Goal: Information Seeking & Learning: Check status

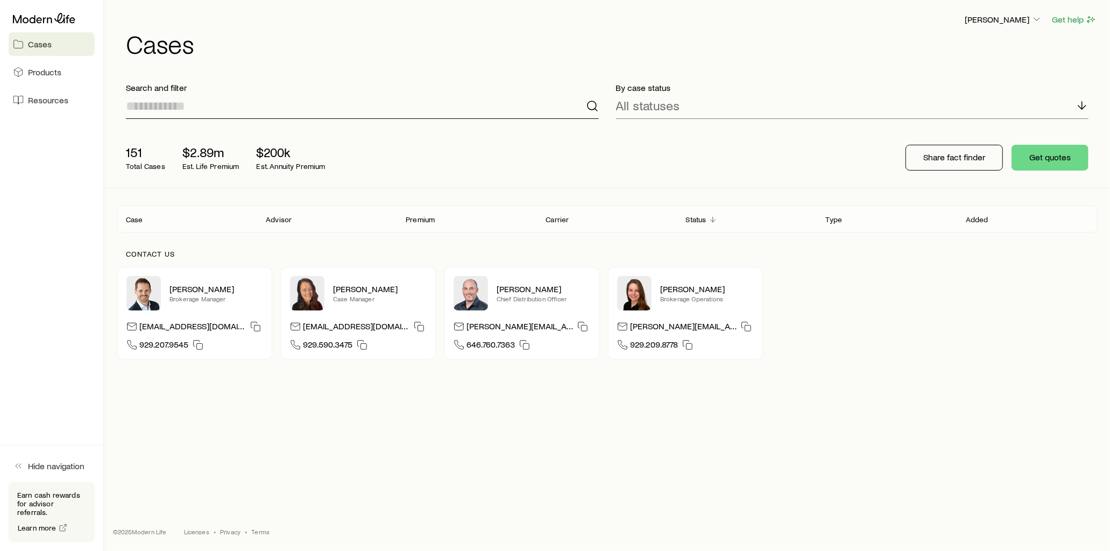
click at [222, 108] on input at bounding box center [362, 106] width 473 height 26
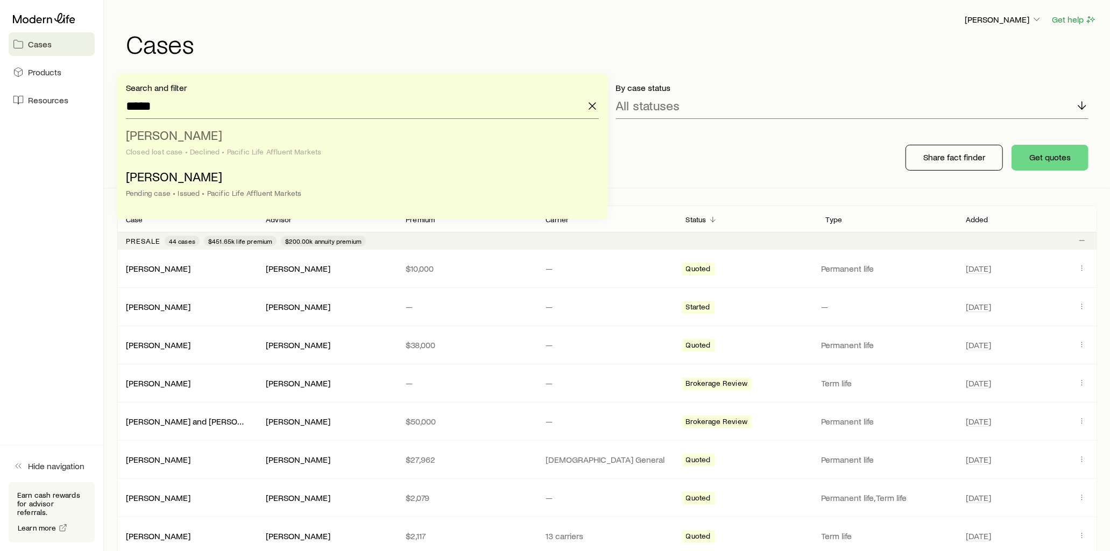
click at [187, 136] on span "[PERSON_NAME]" at bounding box center [174, 135] width 96 height 16
type input "**********"
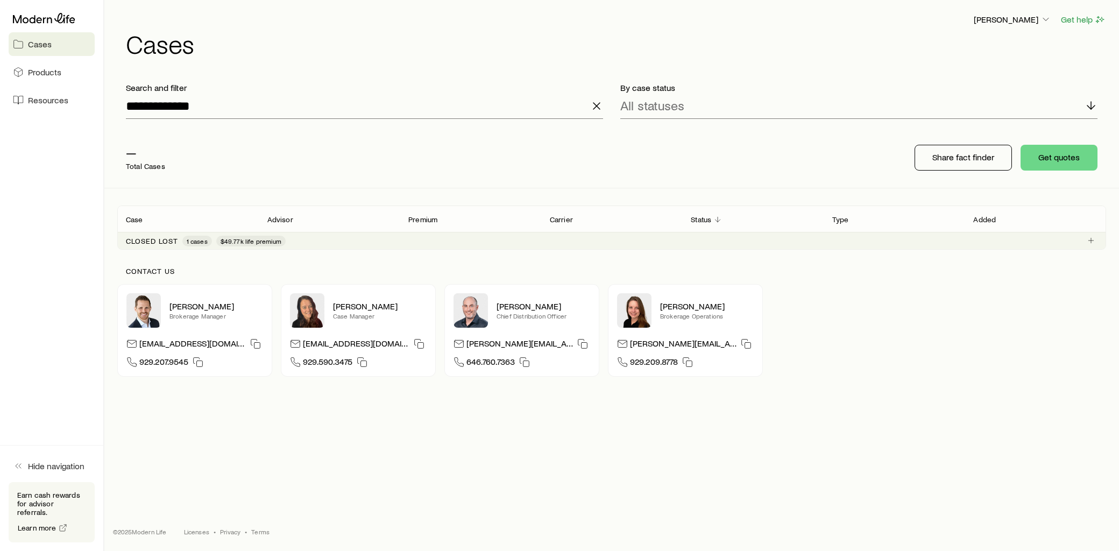
click at [156, 240] on p "Closed lost" at bounding box center [152, 241] width 52 height 9
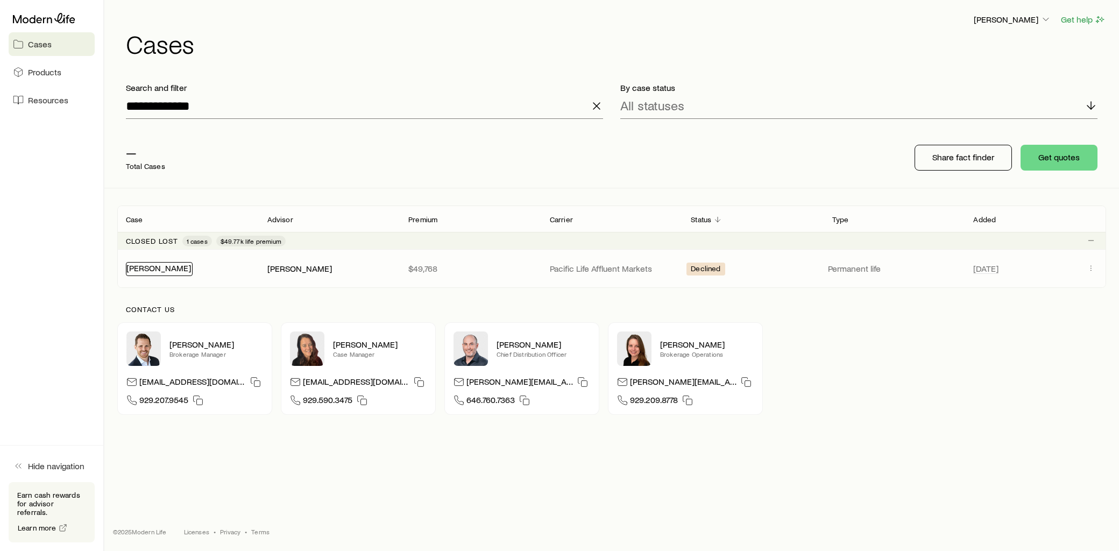
click at [165, 267] on link "[PERSON_NAME]" at bounding box center [158, 268] width 65 height 10
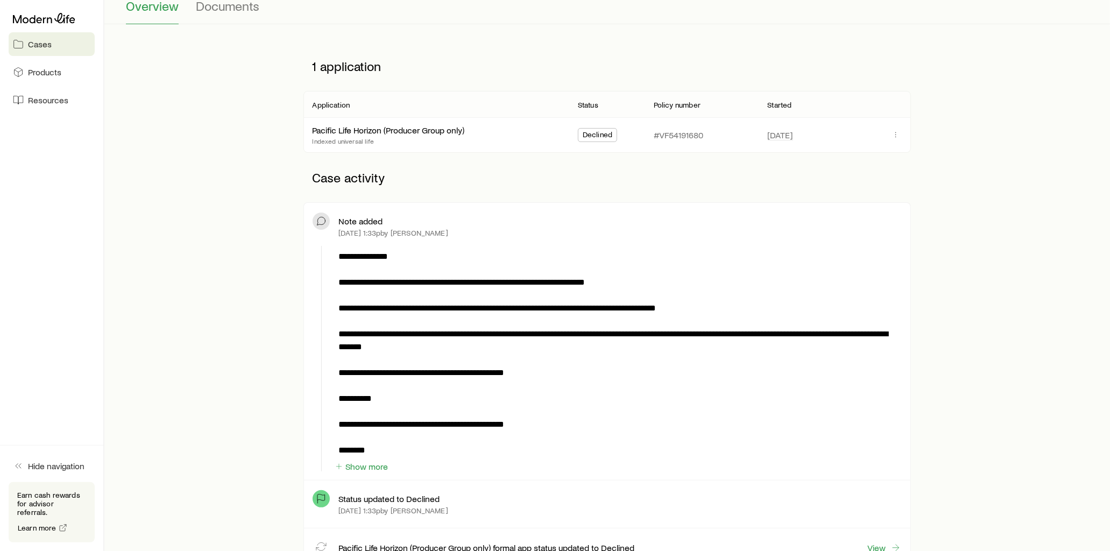
scroll to position [179, 0]
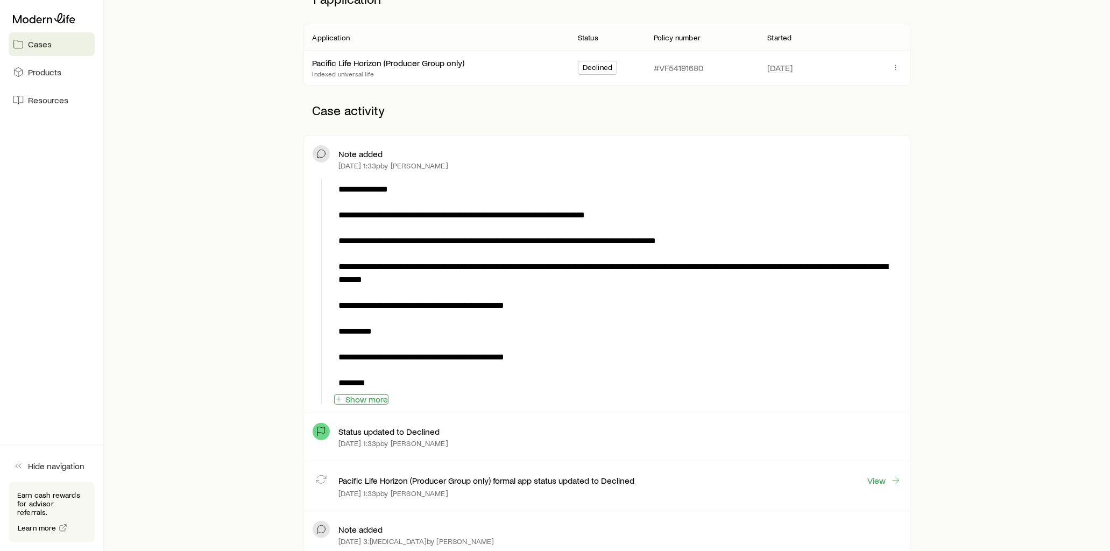
click at [370, 401] on button "Show more" at bounding box center [361, 399] width 54 height 10
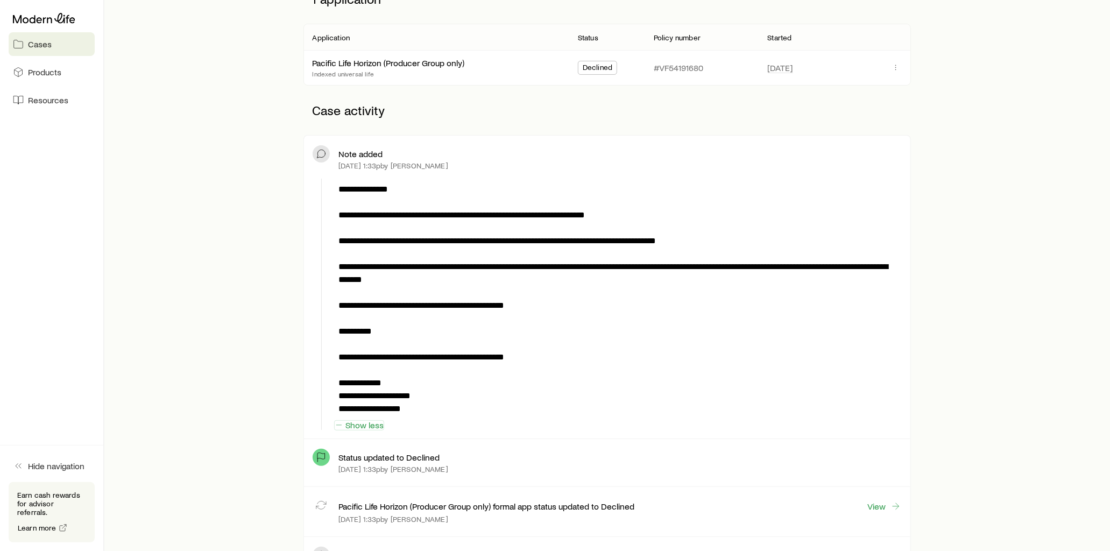
scroll to position [0, 0]
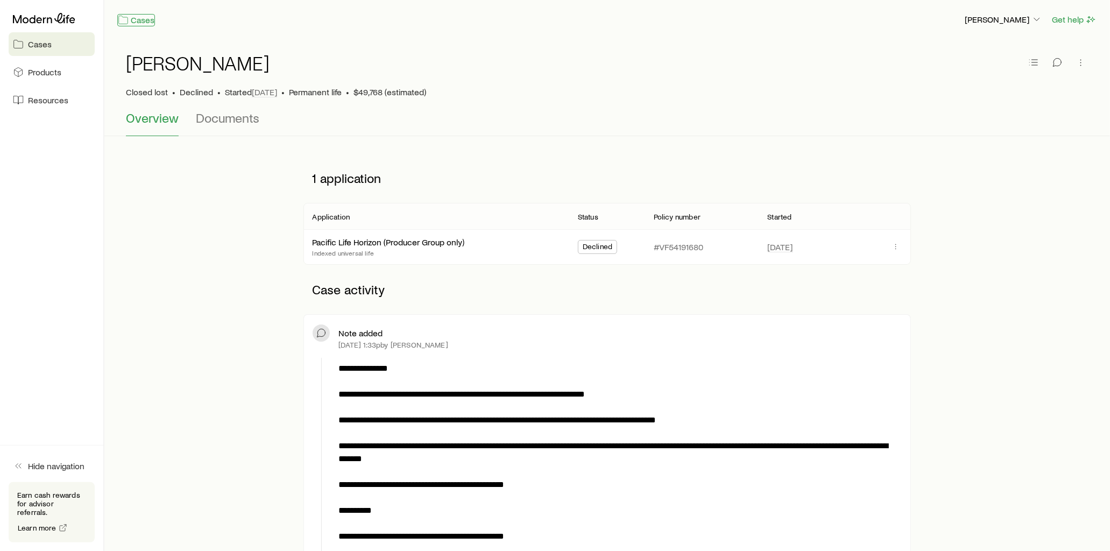
click at [141, 24] on link "Cases" at bounding box center [136, 20] width 38 height 12
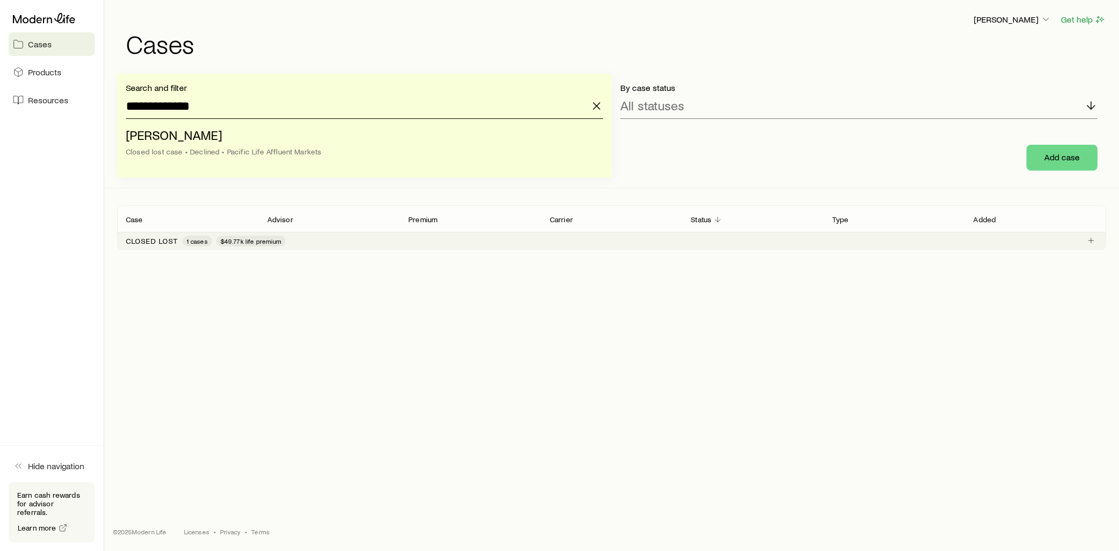
drag, startPoint x: 228, startPoint y: 112, endPoint x: 40, endPoint y: 117, distance: 188.4
click at [40, 117] on div "**********" at bounding box center [559, 275] width 1119 height 551
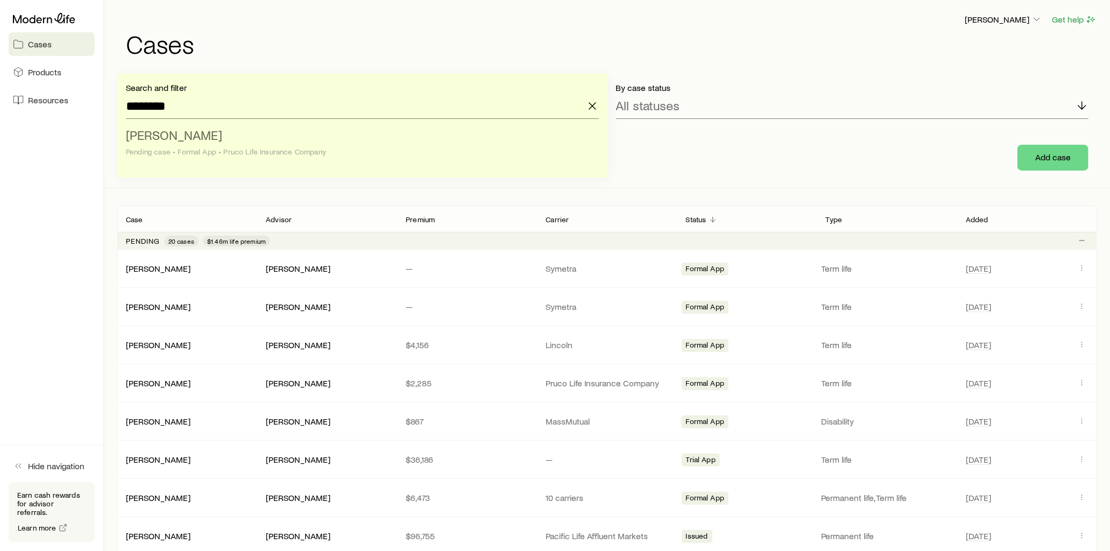
click at [194, 136] on span "[PERSON_NAME]" at bounding box center [174, 135] width 96 height 16
type input "**********"
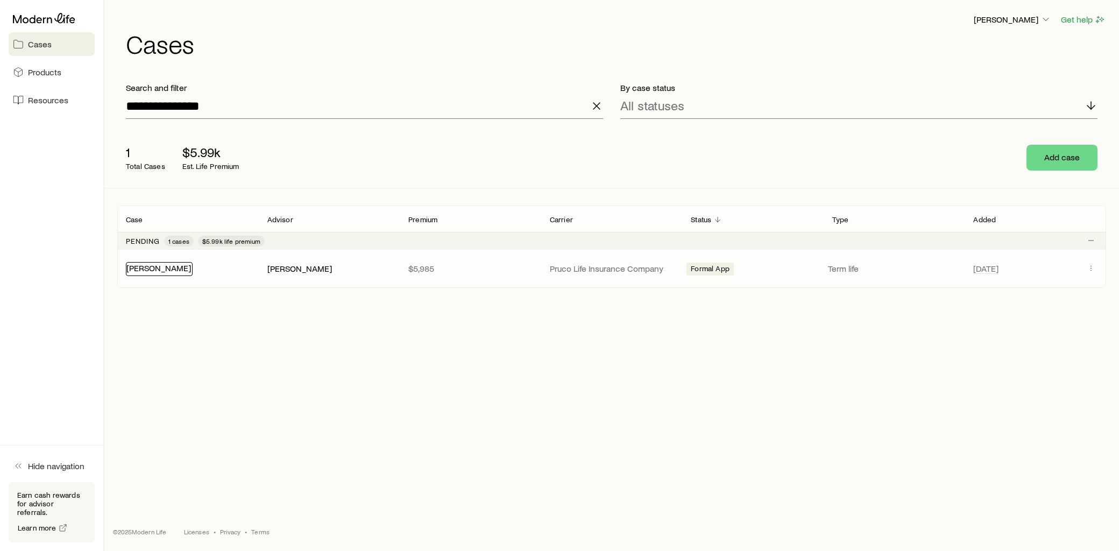
click at [166, 270] on link "[PERSON_NAME]" at bounding box center [158, 268] width 65 height 10
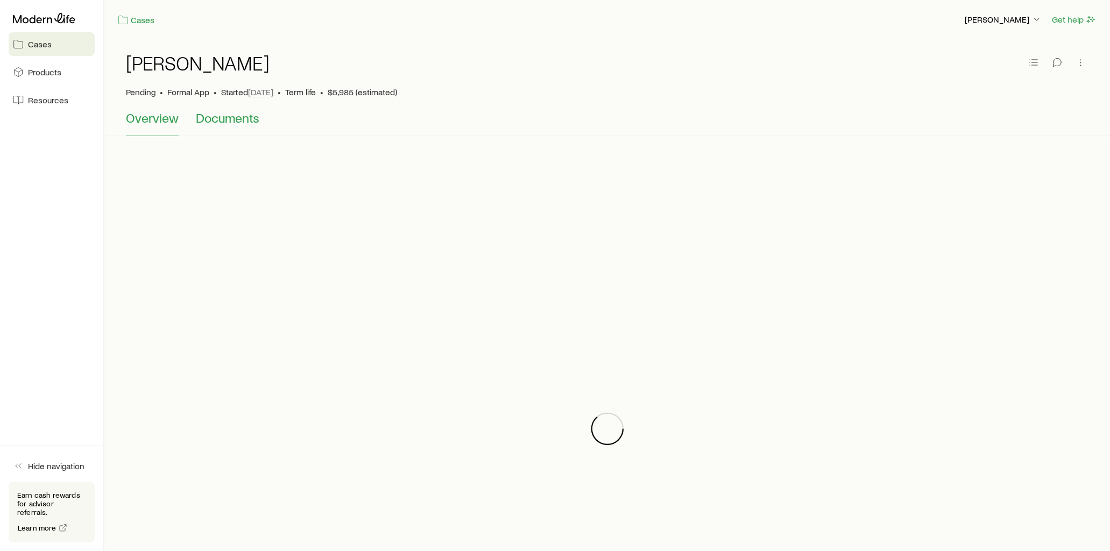
click at [228, 119] on span "Documents" at bounding box center [227, 117] width 63 height 15
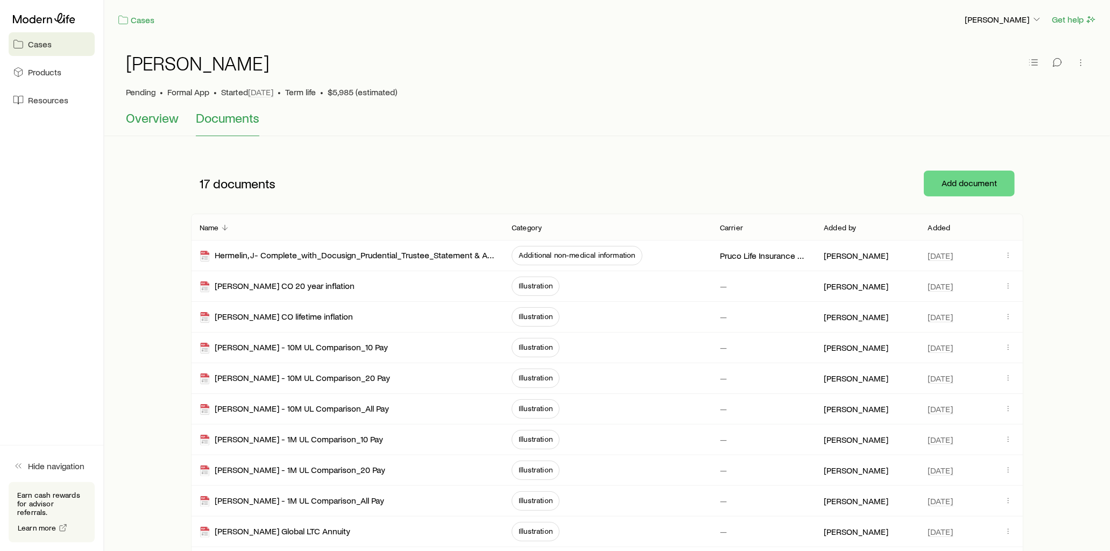
click at [162, 120] on span "Overview" at bounding box center [152, 117] width 53 height 15
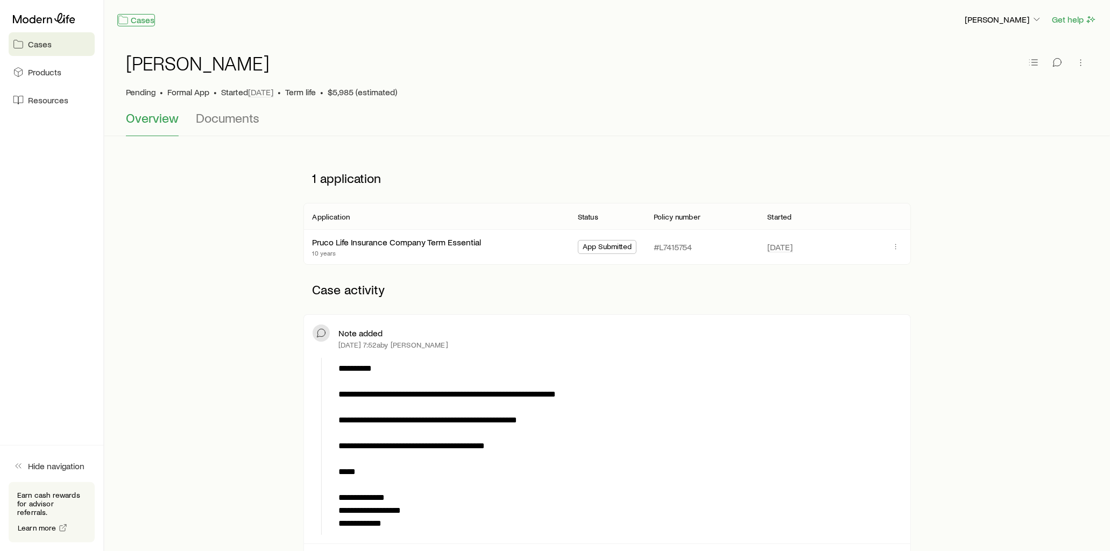
click at [138, 23] on link "Cases" at bounding box center [136, 20] width 38 height 12
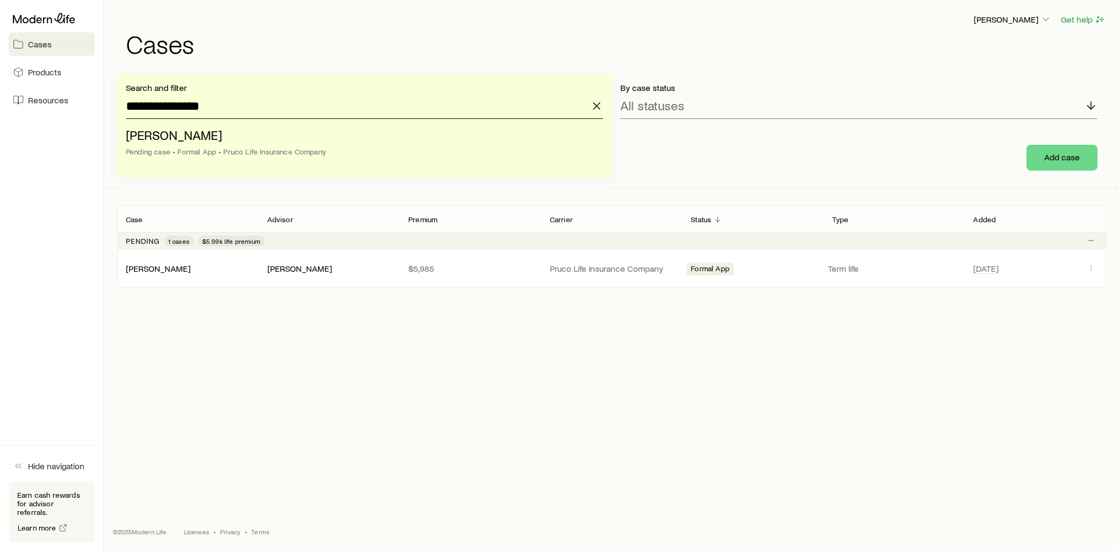
drag, startPoint x: 186, startPoint y: 109, endPoint x: 97, endPoint y: 112, distance: 89.4
click at [97, 111] on div "**********" at bounding box center [559, 275] width 1119 height 551
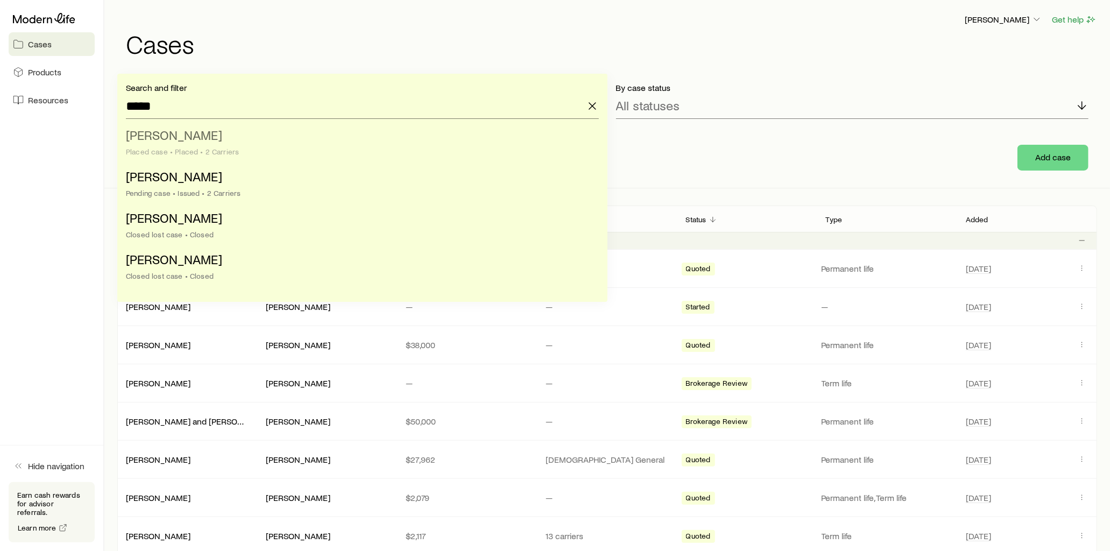
click at [169, 137] on span "[PERSON_NAME]" at bounding box center [174, 135] width 96 height 16
type input "**********"
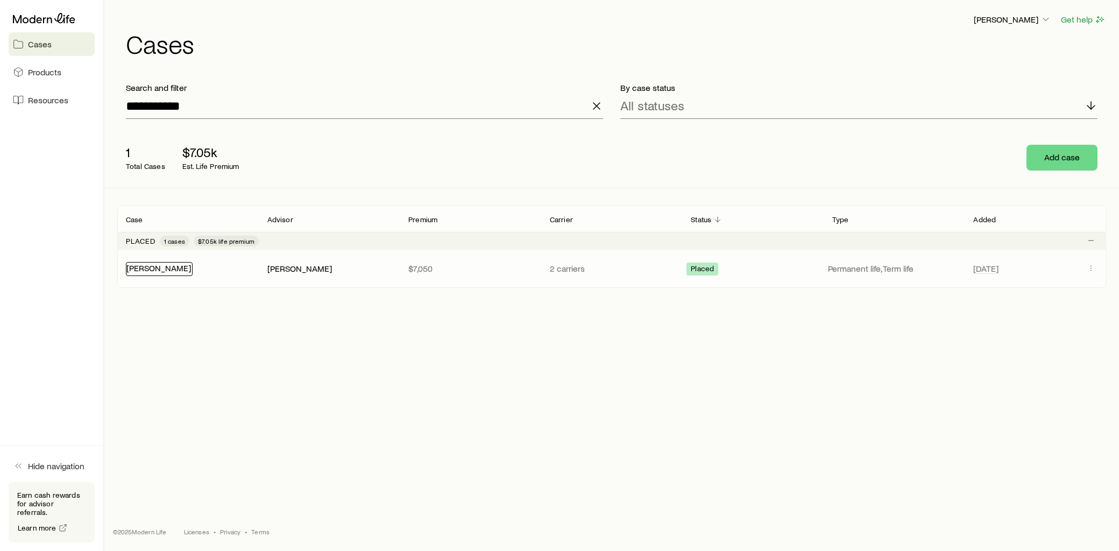
click at [154, 270] on link "[PERSON_NAME]" at bounding box center [158, 268] width 65 height 10
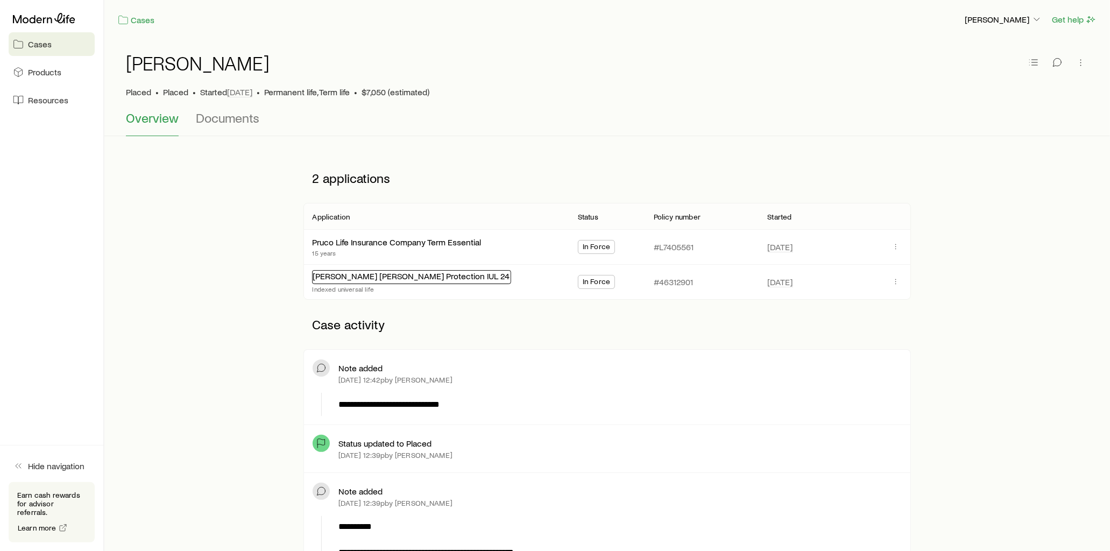
click at [421, 278] on link "[PERSON_NAME] [PERSON_NAME] Protection IUL 24" at bounding box center [411, 276] width 197 height 10
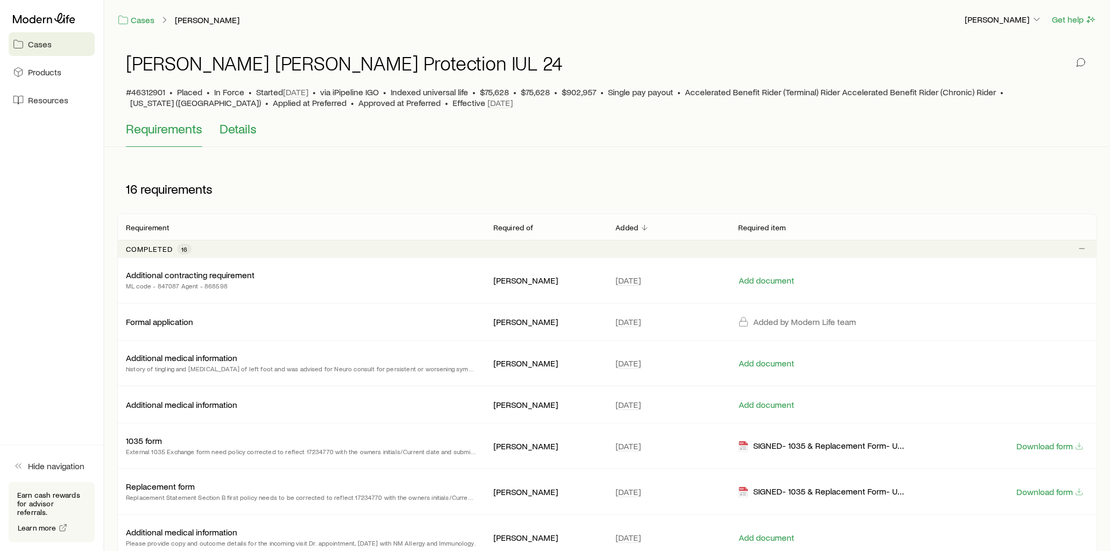
click at [237, 127] on span "Details" at bounding box center [237, 128] width 37 height 15
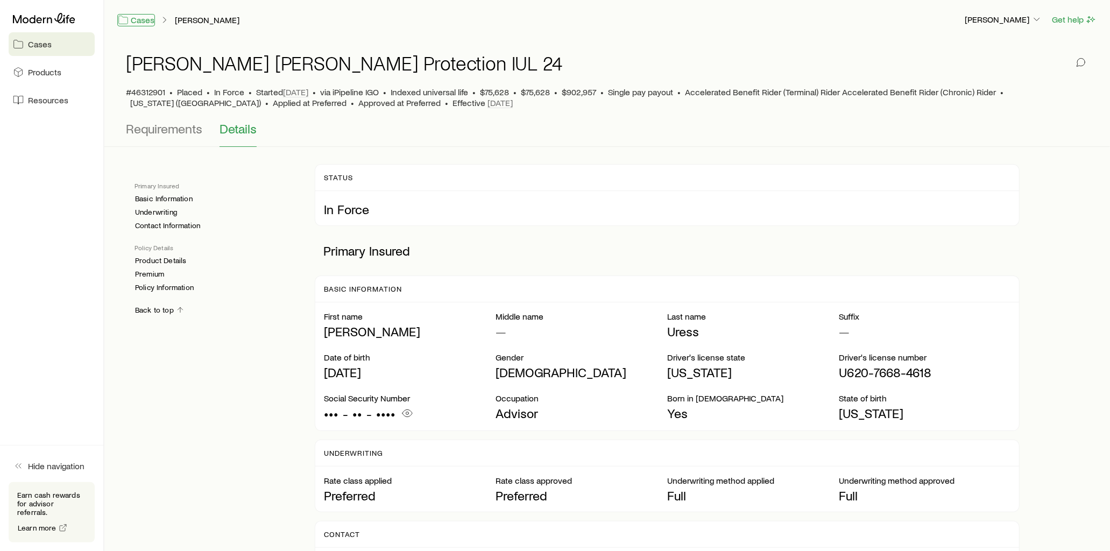
click at [140, 22] on link "Cases" at bounding box center [136, 20] width 38 height 12
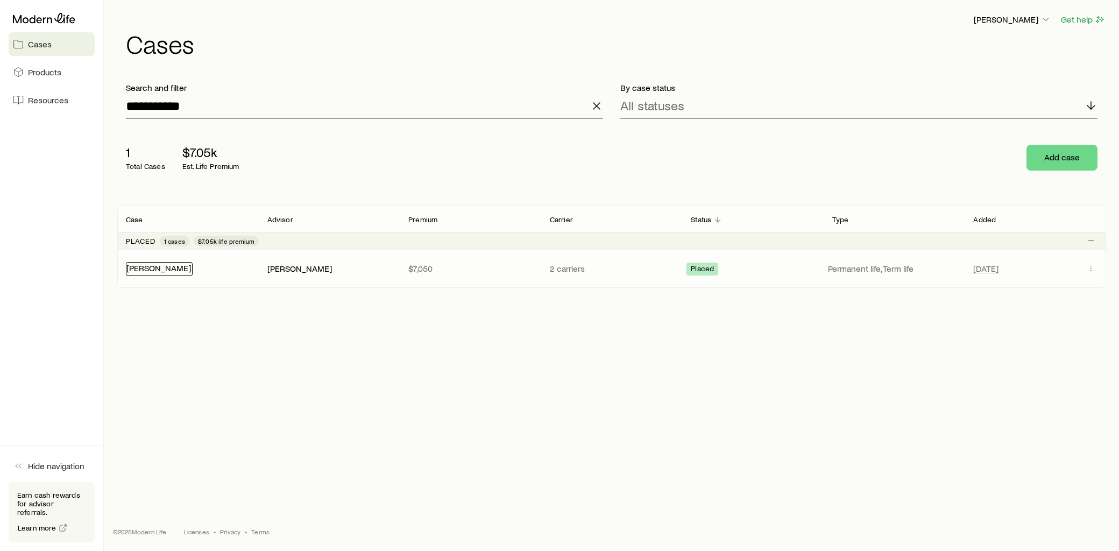
click at [156, 266] on link "[PERSON_NAME]" at bounding box center [158, 268] width 65 height 10
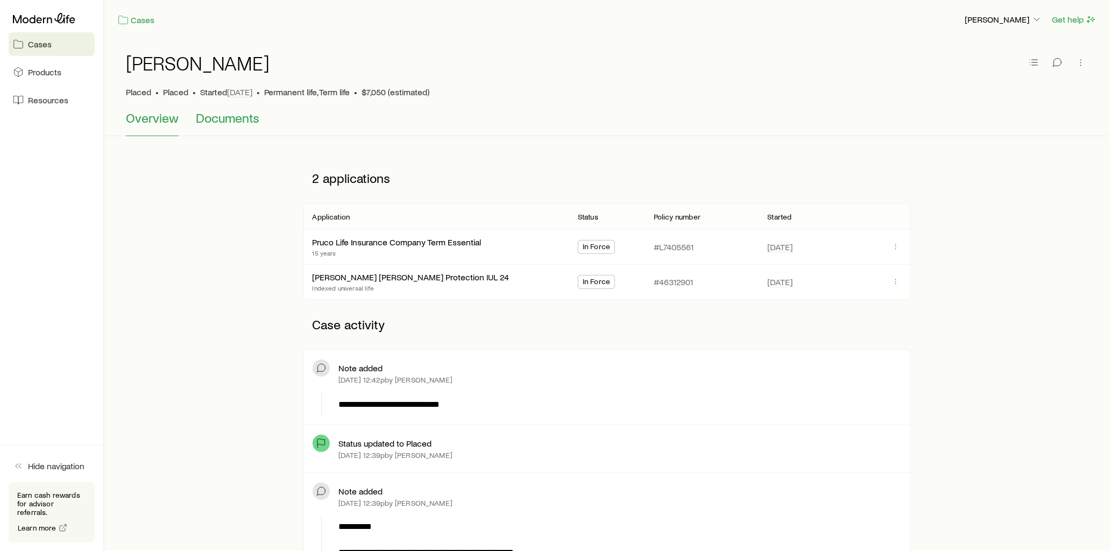
click at [232, 117] on span "Documents" at bounding box center [227, 117] width 63 height 15
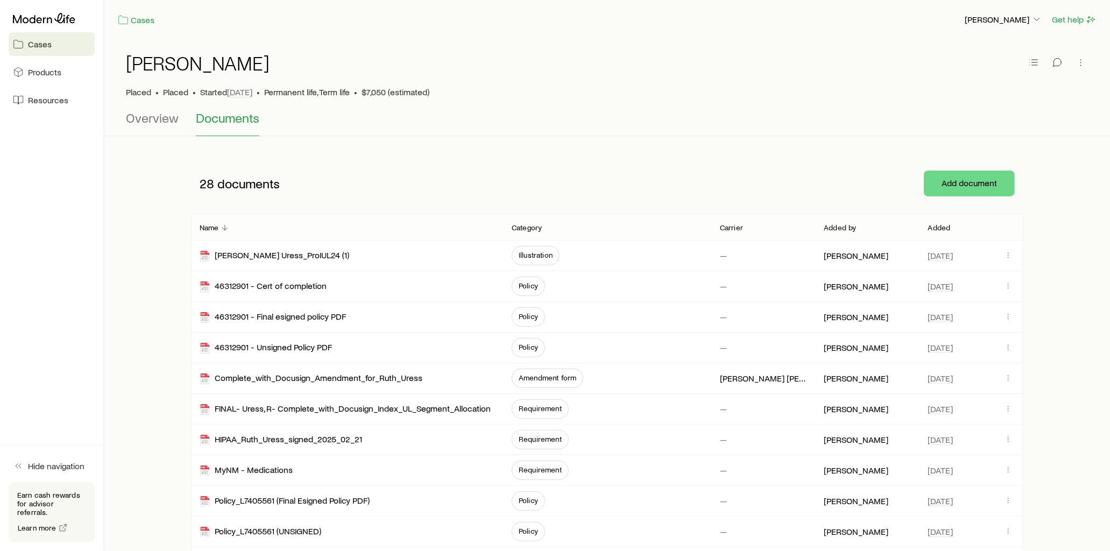
click at [938, 224] on p "Added" at bounding box center [939, 227] width 23 height 9
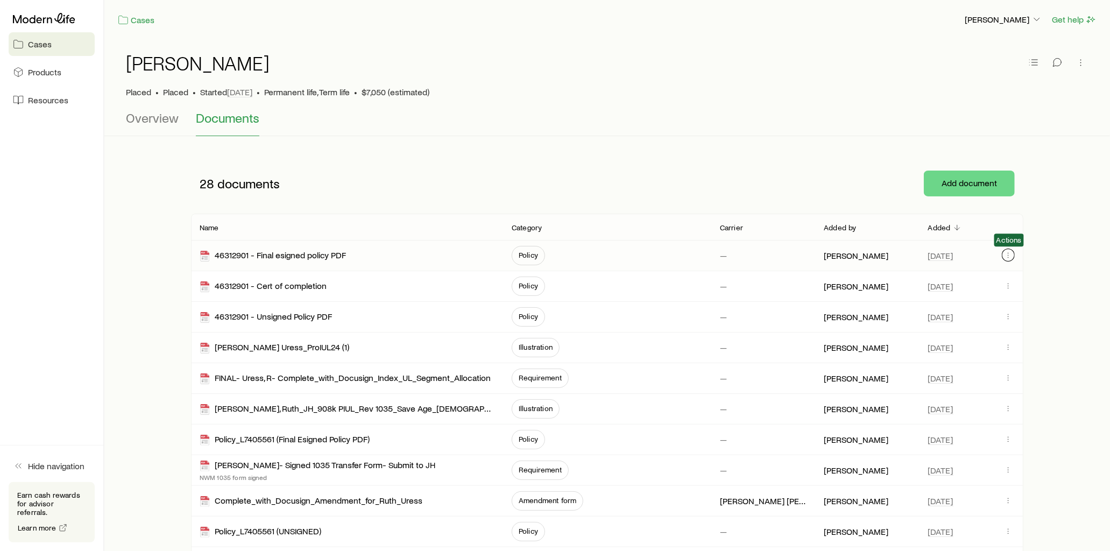
click at [1004, 256] on icon "button" at bounding box center [1008, 255] width 9 height 9
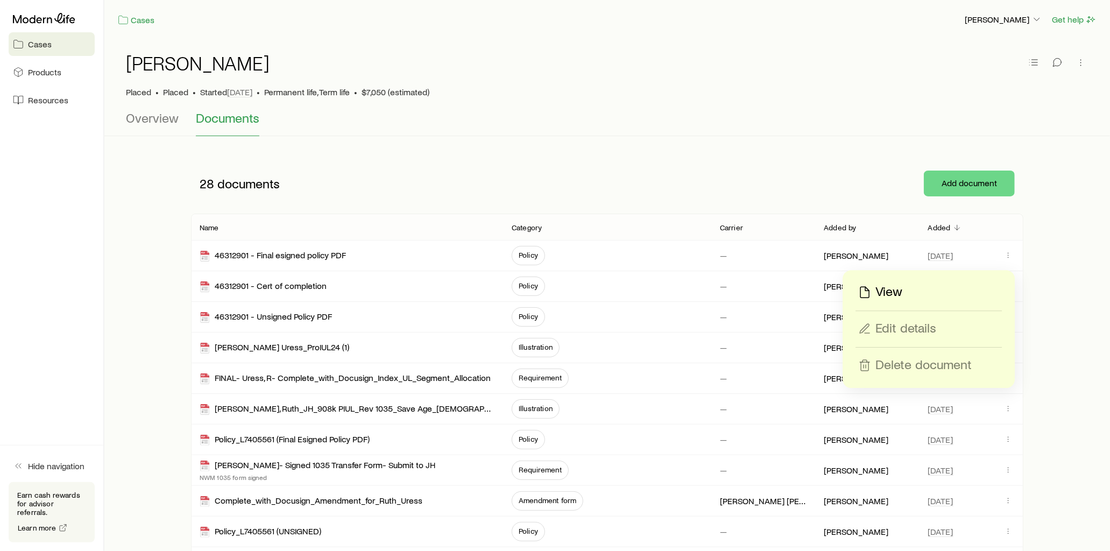
click at [892, 292] on p "View" at bounding box center [888, 292] width 27 height 17
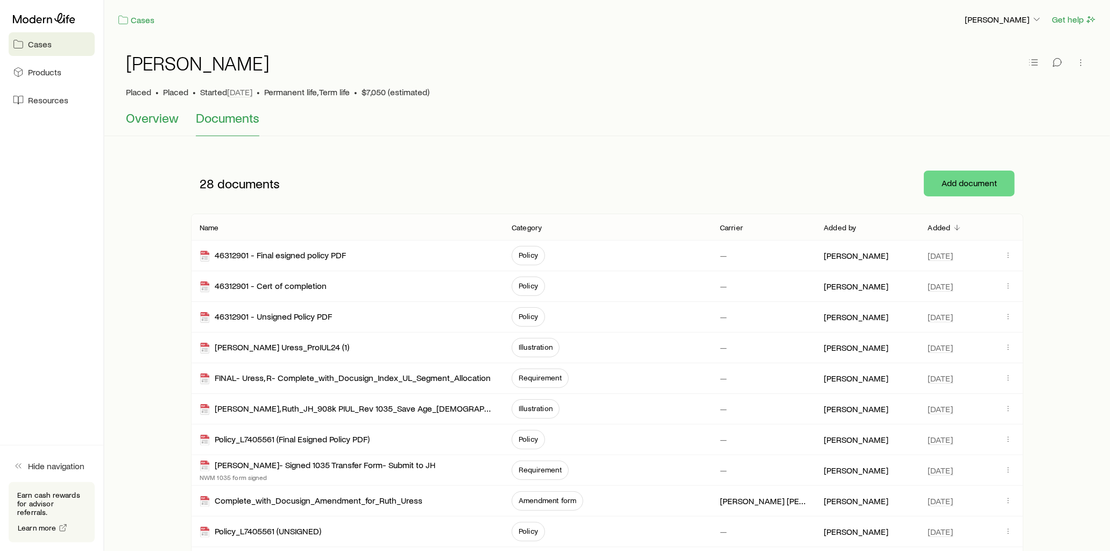
click at [172, 122] on span "Overview" at bounding box center [152, 117] width 53 height 15
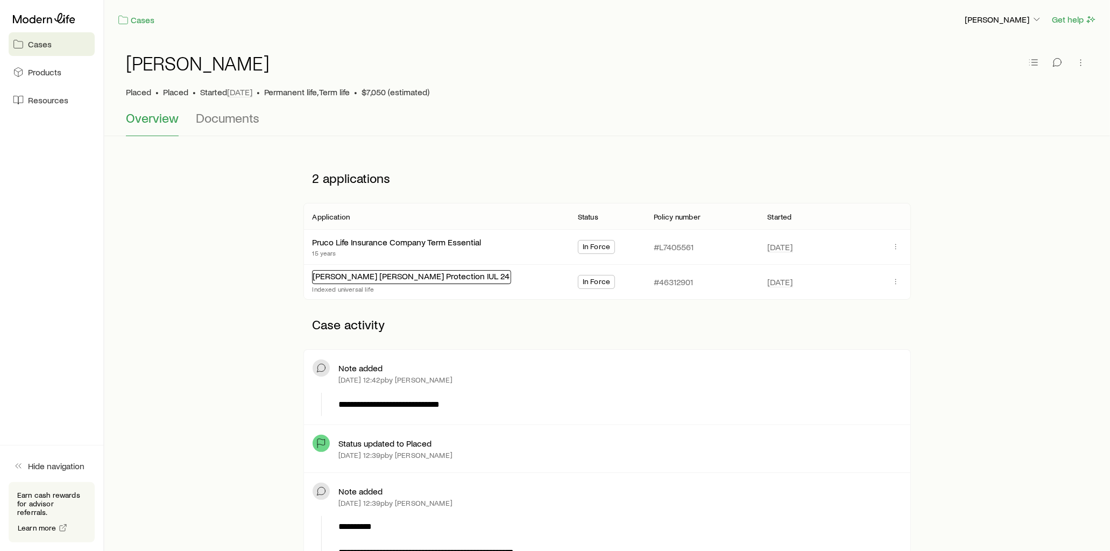
click at [393, 281] on link "[PERSON_NAME] [PERSON_NAME] Protection IUL 24" at bounding box center [411, 276] width 197 height 10
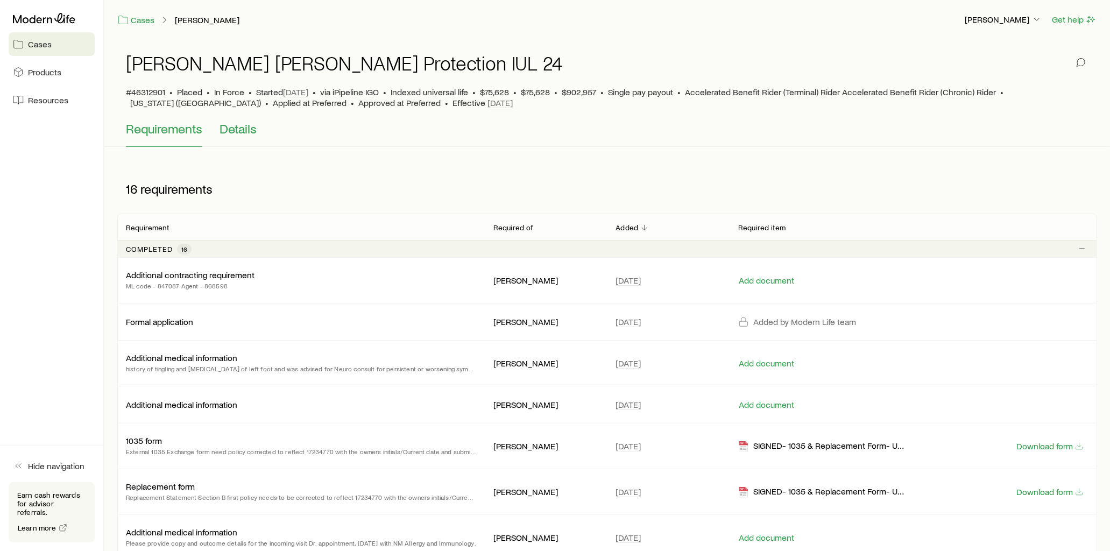
click at [253, 128] on span "Details" at bounding box center [237, 128] width 37 height 15
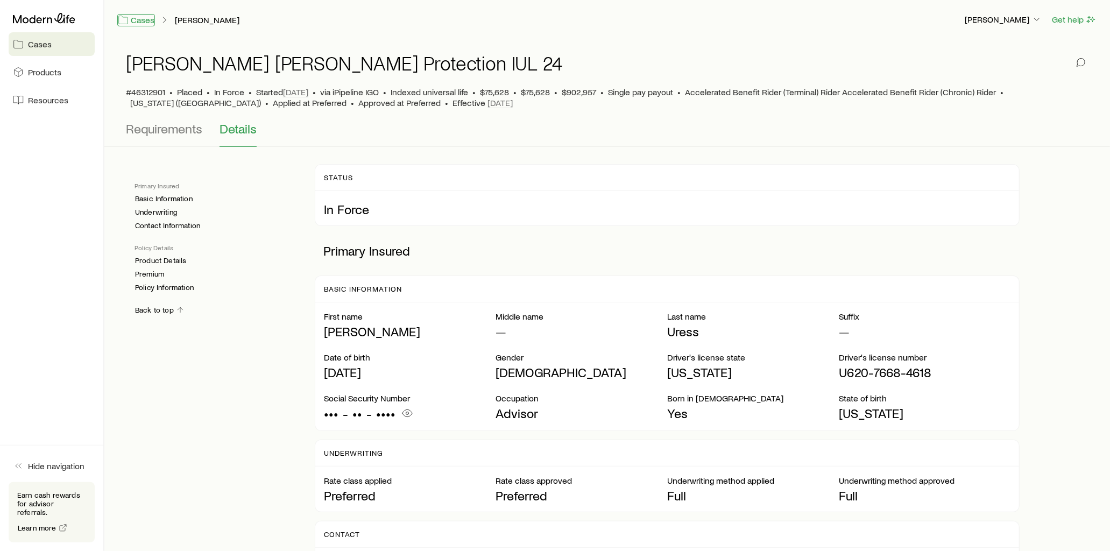
click at [140, 20] on link "Cases" at bounding box center [136, 20] width 38 height 12
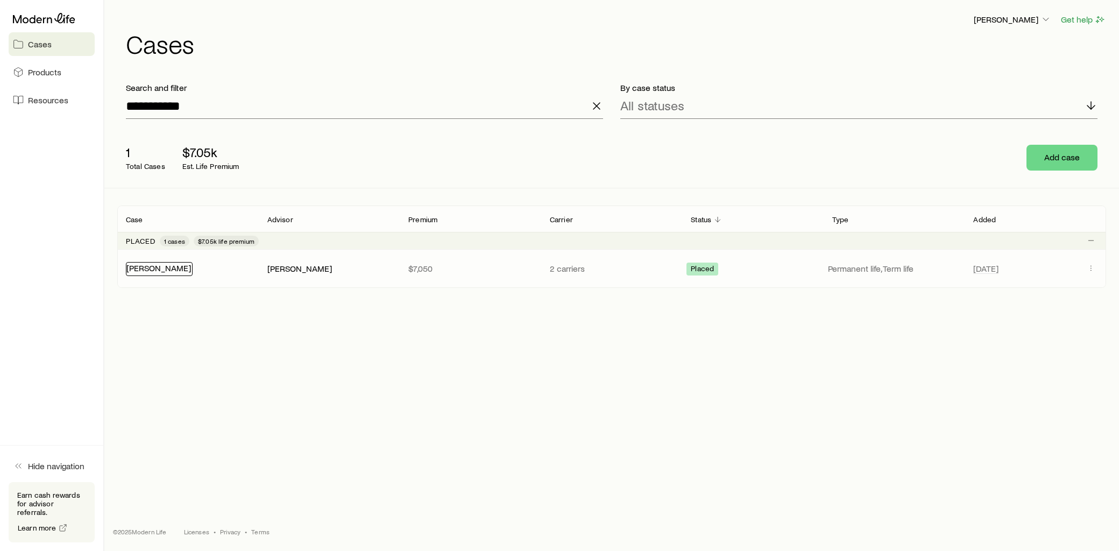
click at [156, 270] on link "[PERSON_NAME]" at bounding box center [158, 268] width 65 height 10
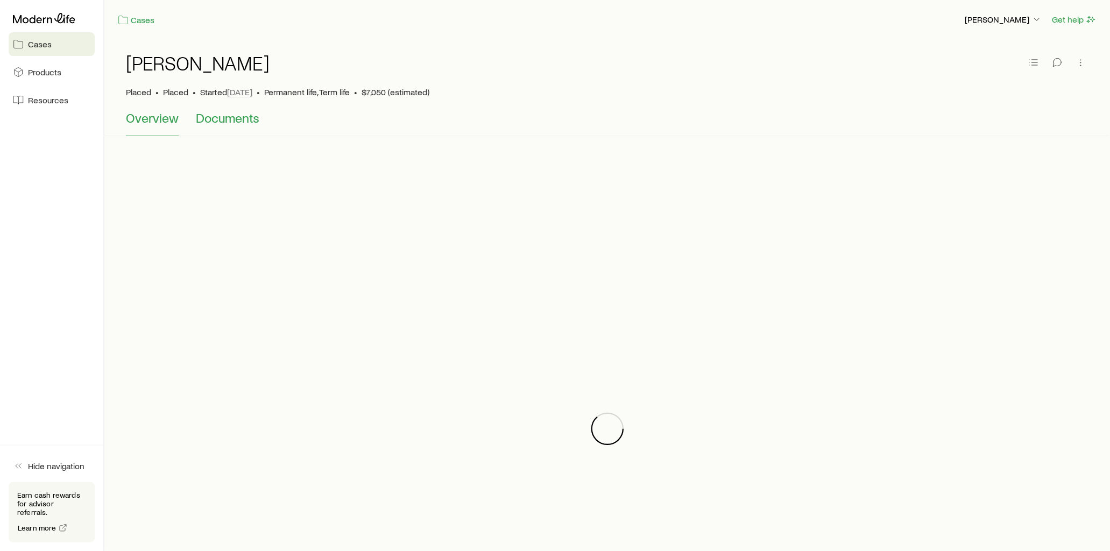
click at [240, 120] on span "Documents" at bounding box center [227, 117] width 63 height 15
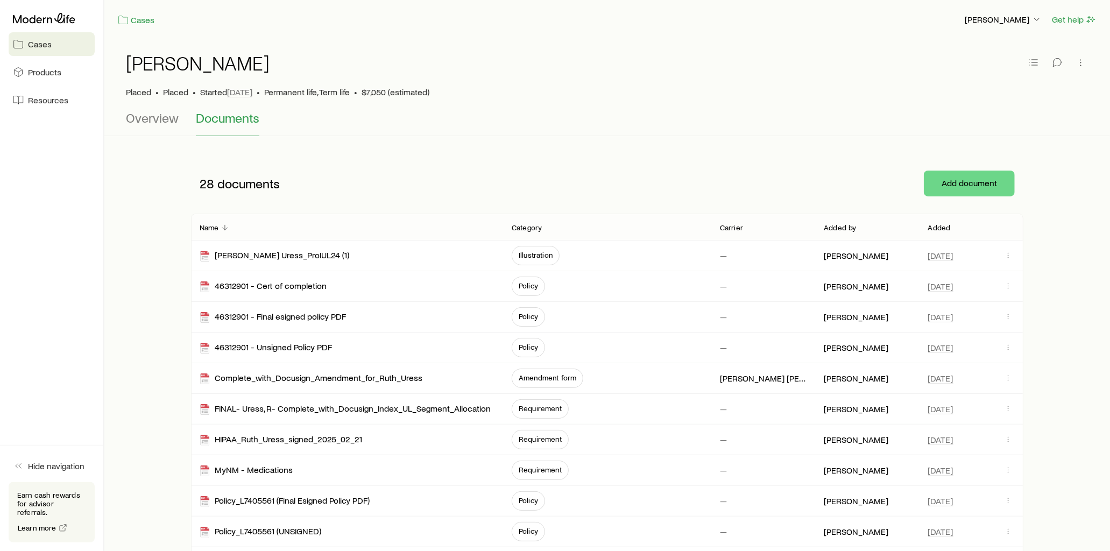
click at [938, 229] on p "Added" at bounding box center [939, 227] width 23 height 9
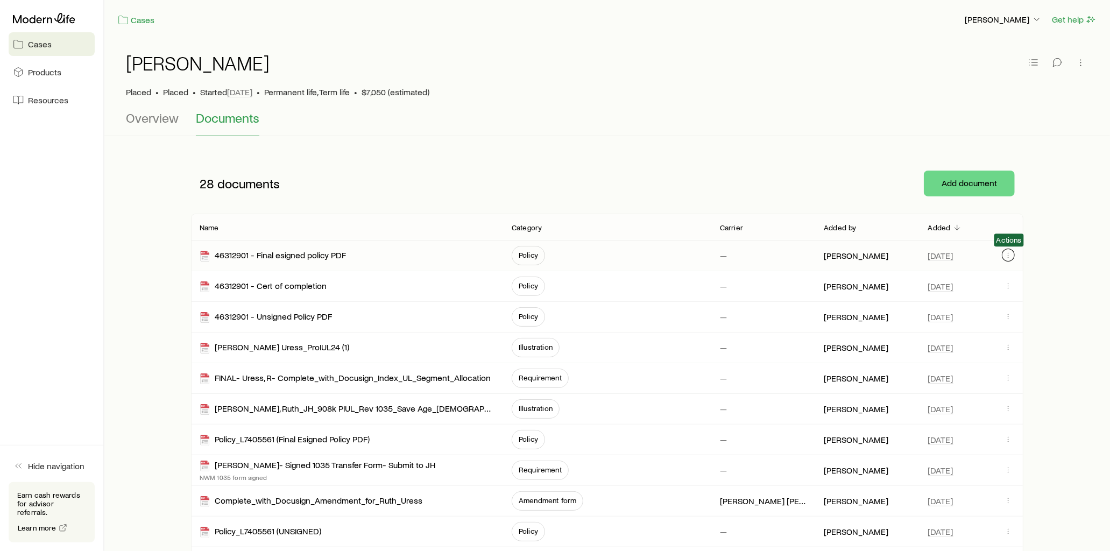
click at [1008, 255] on icon "button" at bounding box center [1008, 255] width 1 height 1
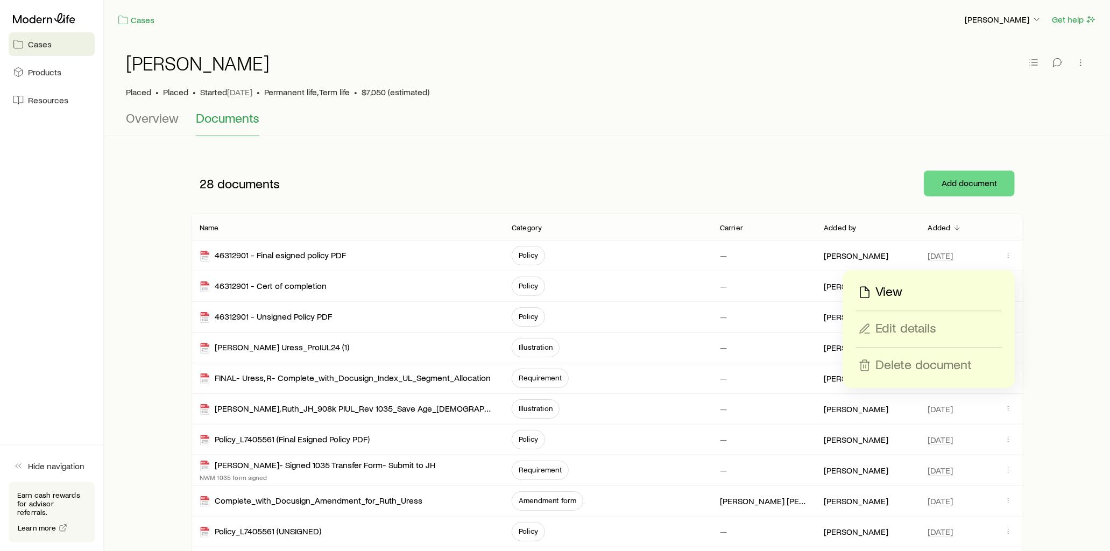
click at [895, 293] on p "View" at bounding box center [888, 292] width 27 height 17
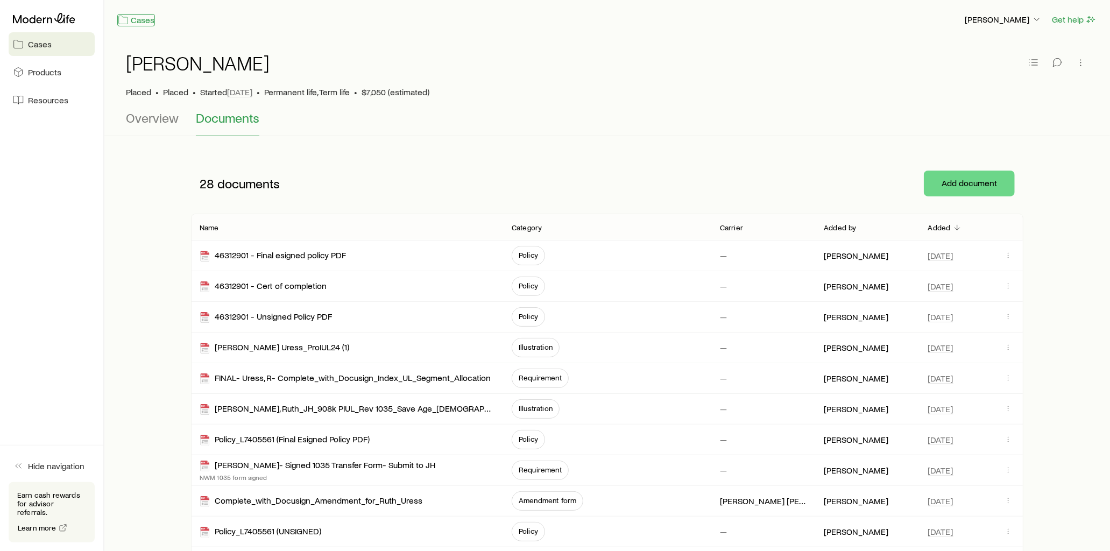
click at [131, 20] on link "Cases" at bounding box center [136, 20] width 38 height 12
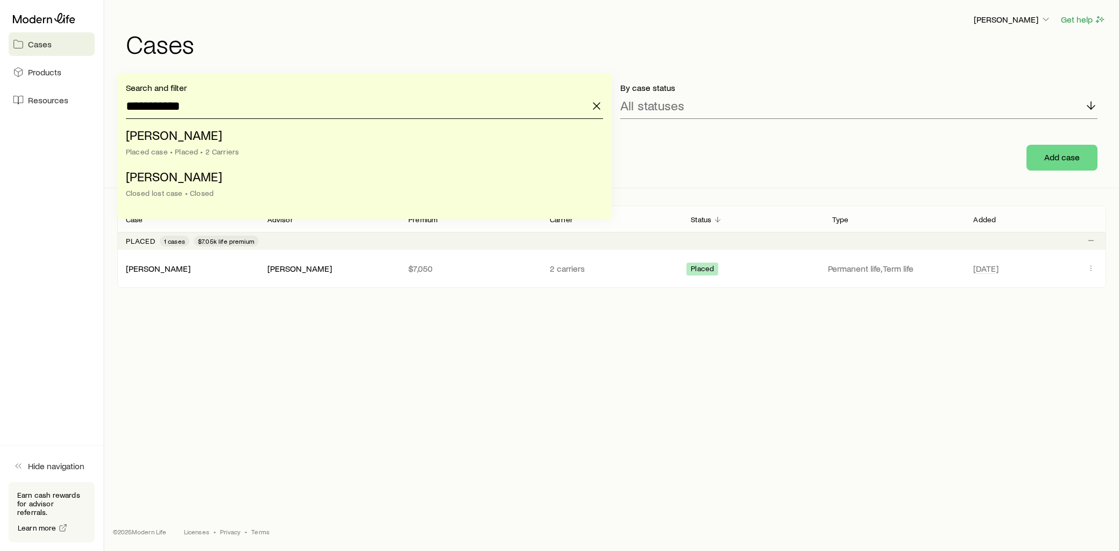
drag, startPoint x: 200, startPoint y: 104, endPoint x: 119, endPoint y: 103, distance: 81.2
click at [119, 103] on div "**********" at bounding box center [364, 146] width 494 height 145
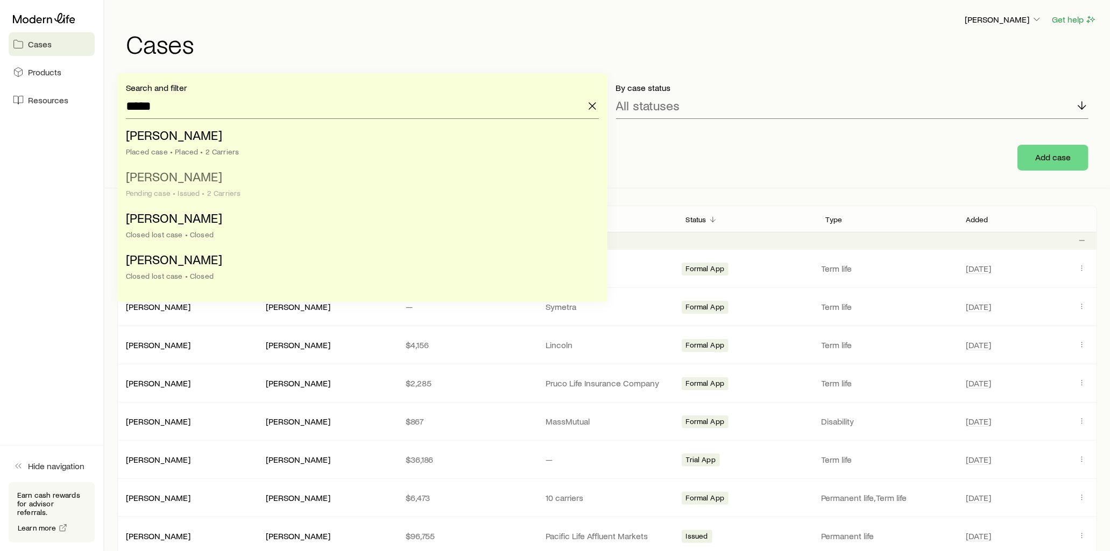
click at [199, 171] on li "[PERSON_NAME] case • Issued • 2 Carriers" at bounding box center [359, 185] width 466 height 41
type input "**********"
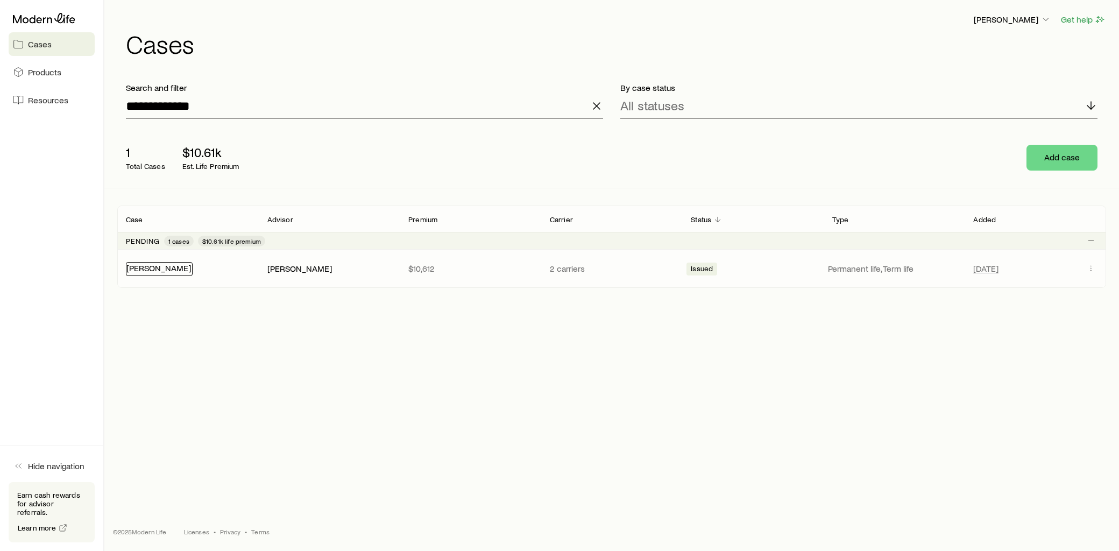
click at [168, 265] on link "[PERSON_NAME]" at bounding box center [158, 268] width 65 height 10
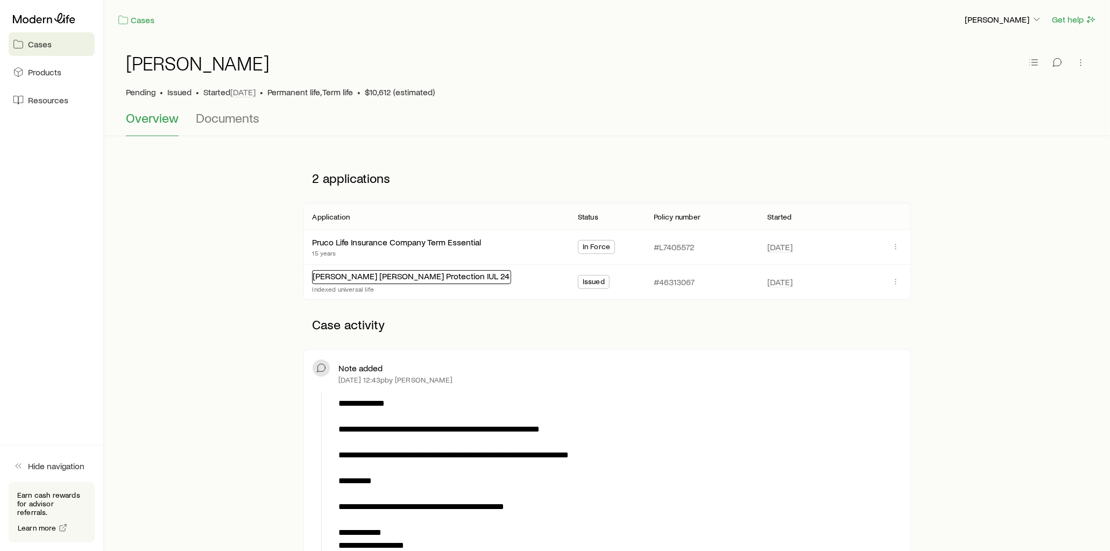
click at [402, 278] on link "[PERSON_NAME] [PERSON_NAME] Protection IUL 24" at bounding box center [411, 276] width 197 height 10
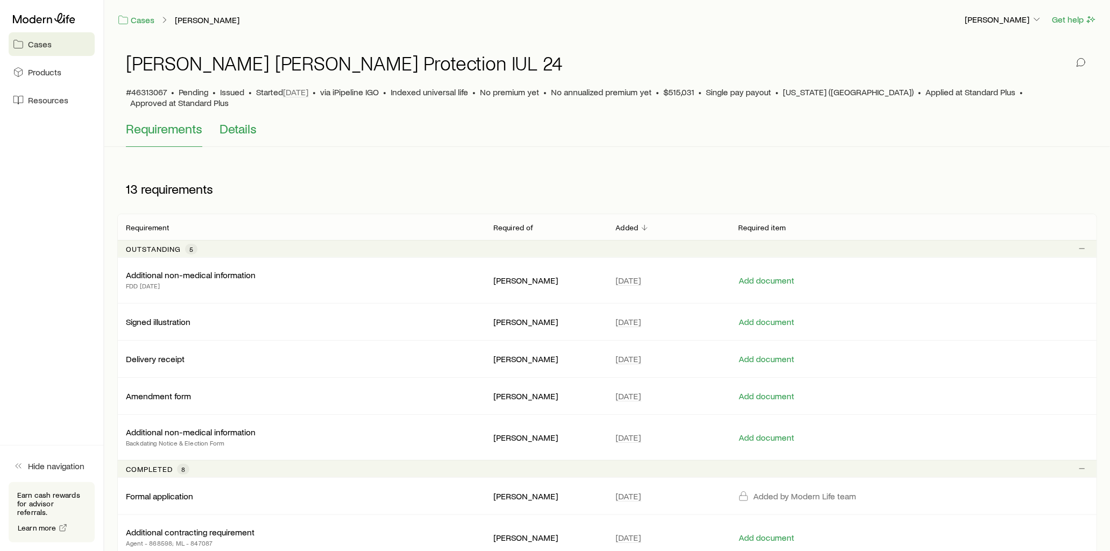
click at [251, 121] on span "Details" at bounding box center [237, 128] width 37 height 15
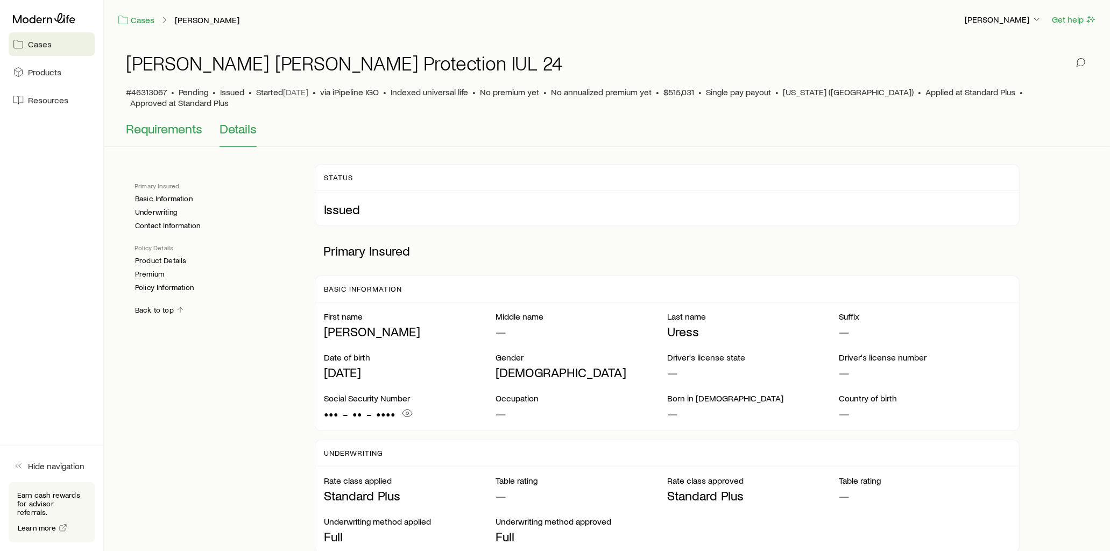
click at [167, 121] on span "Requirements" at bounding box center [164, 128] width 76 height 15
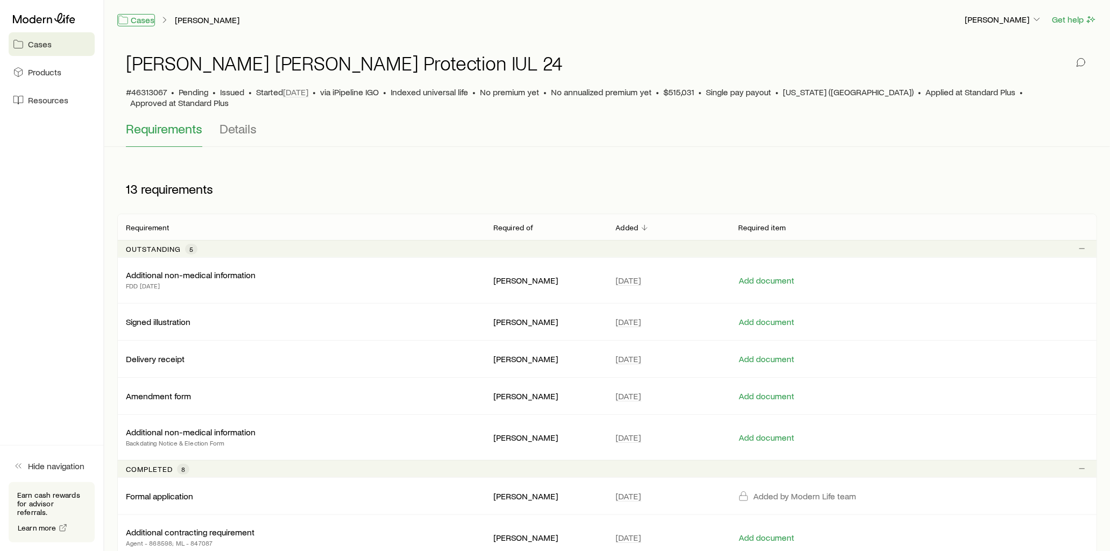
click at [136, 15] on link "Cases" at bounding box center [136, 20] width 38 height 12
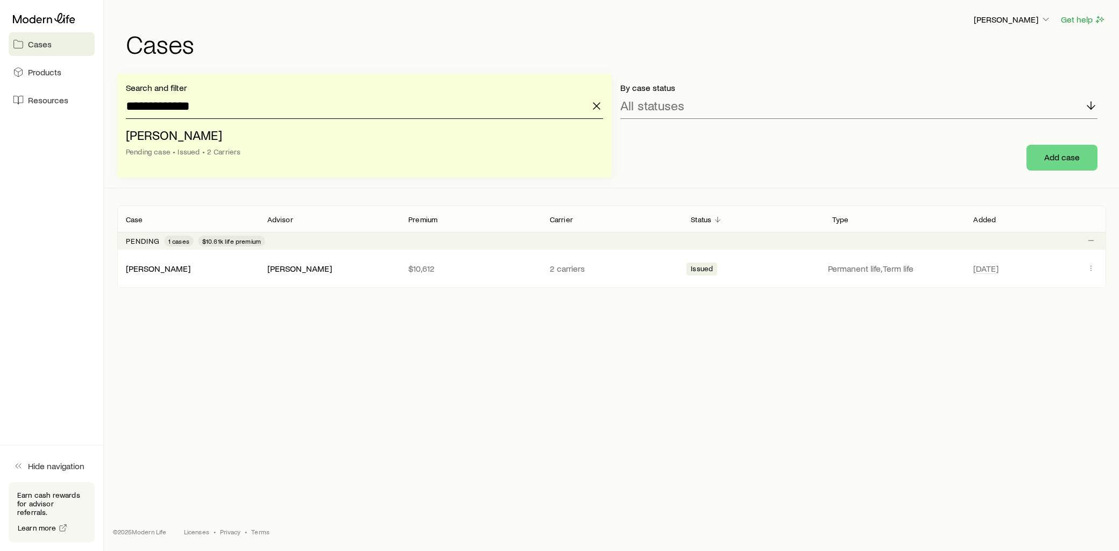
drag, startPoint x: 168, startPoint y: 109, endPoint x: 138, endPoint y: 106, distance: 30.2
click at [138, 106] on input "**********" at bounding box center [364, 106] width 477 height 26
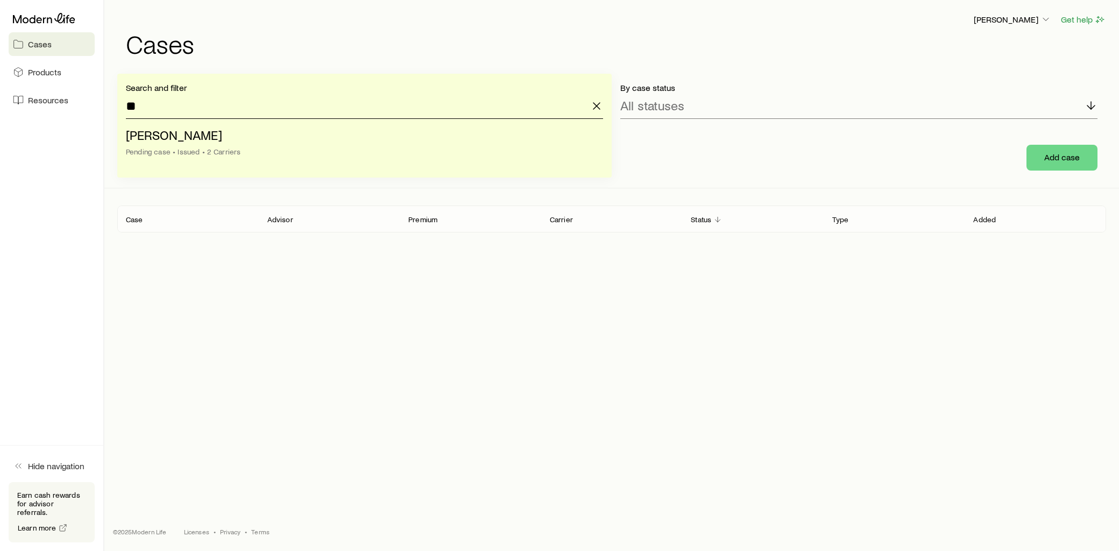
type input "*"
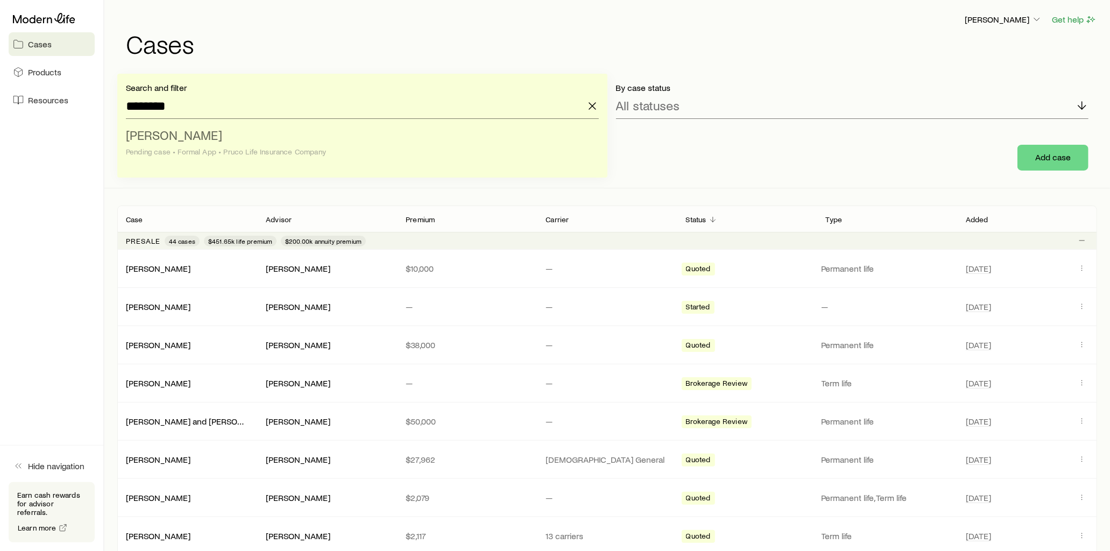
click at [185, 137] on span "[PERSON_NAME]" at bounding box center [174, 135] width 96 height 16
type input "**********"
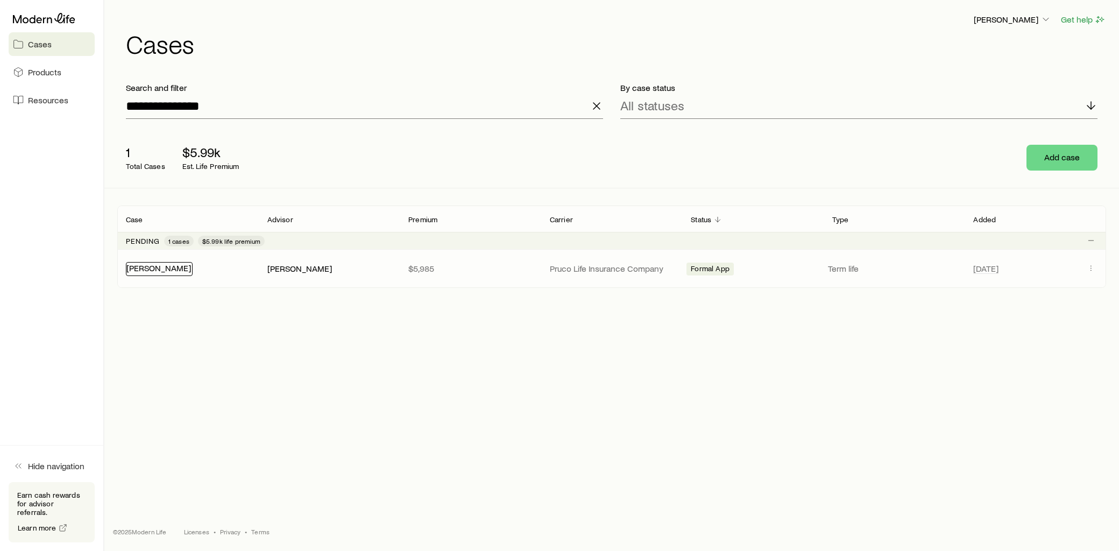
click at [143, 273] on div "[PERSON_NAME]" at bounding box center [159, 269] width 67 height 14
click at [169, 271] on link "[PERSON_NAME]" at bounding box center [158, 268] width 65 height 10
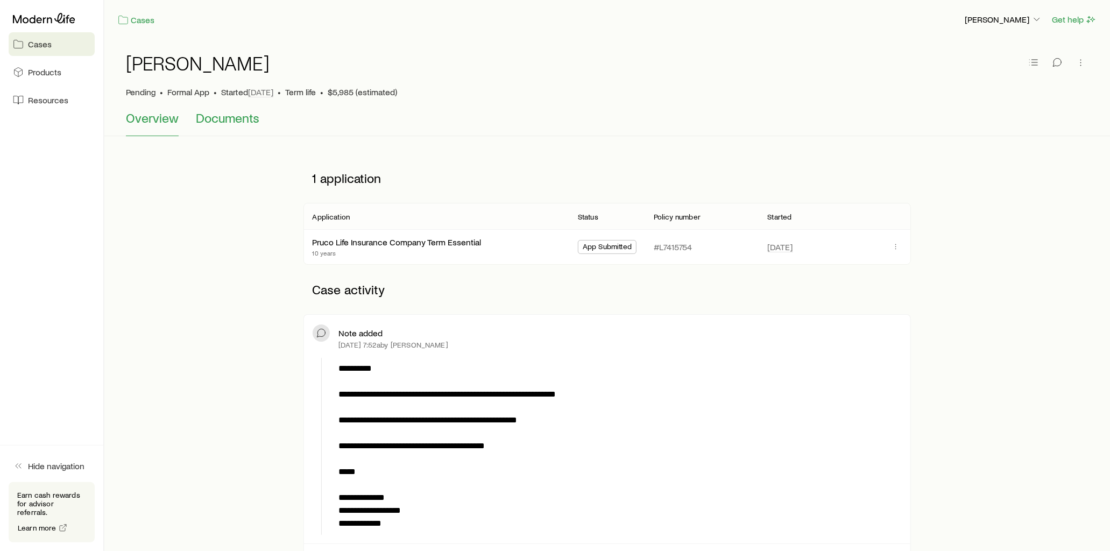
click at [240, 118] on span "Documents" at bounding box center [227, 117] width 63 height 15
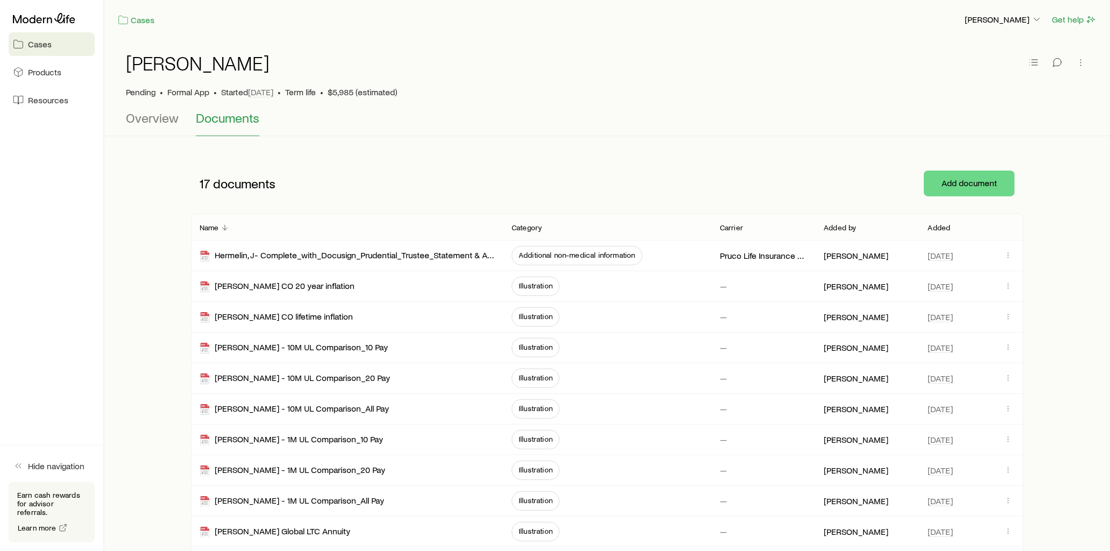
click at [939, 229] on p "Added" at bounding box center [939, 227] width 23 height 9
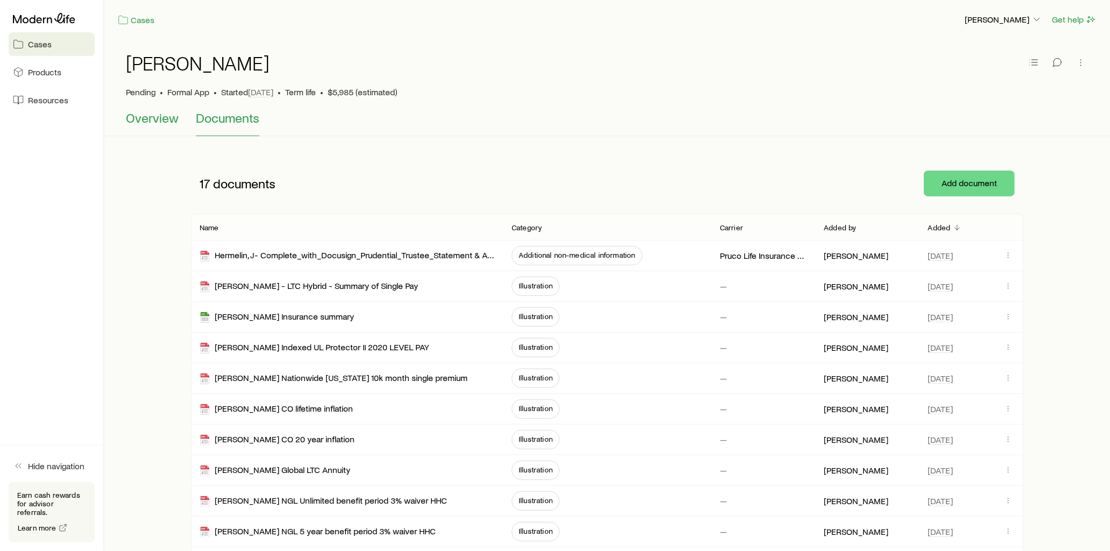
click at [158, 117] on span "Overview" at bounding box center [152, 117] width 53 height 15
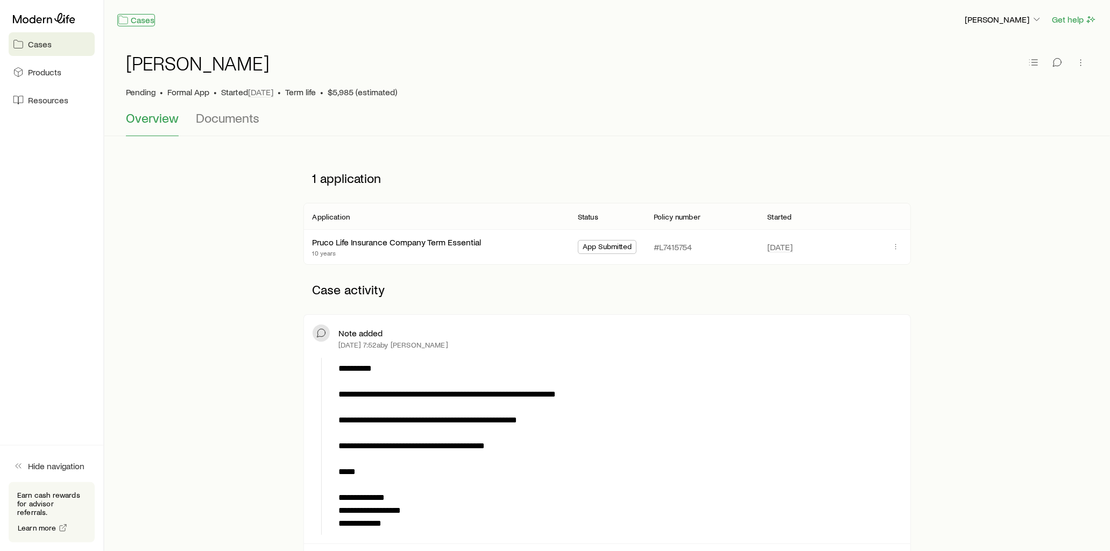
click at [144, 19] on link "Cases" at bounding box center [136, 20] width 38 height 12
